Goal: Information Seeking & Learning: Find specific fact

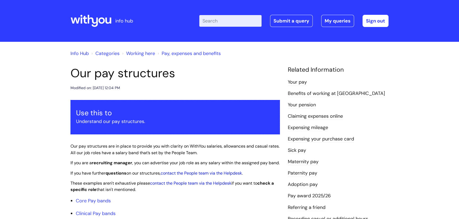
click at [209, 20] on input "Enter your search term here..." at bounding box center [230, 21] width 62 height 12
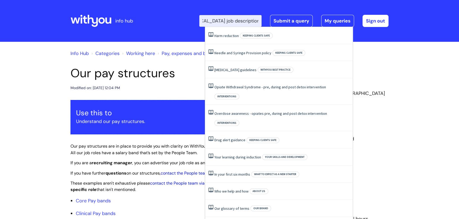
scroll to position [0, 18]
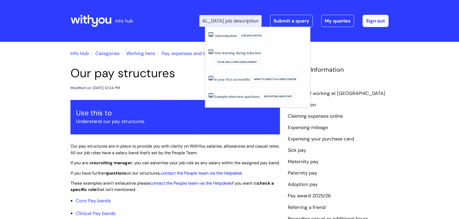
type input "[MEDICAL_DATA] job description"
click button "Search" at bounding box center [0, 0] width 0 height 0
